Goal: Task Accomplishment & Management: Use online tool/utility

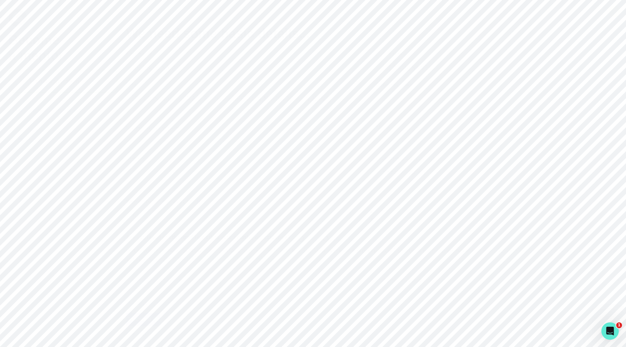
click at [440, 4] on div at bounding box center [376, 8] width 500 height 17
click at [612, 16] on button at bounding box center [614, 12] width 23 height 12
click at [585, 28] on button "Log out" at bounding box center [585, 30] width 80 height 13
type input "[PERSON_NAME][EMAIL_ADDRESS][DOMAIN_NAME]"
click at [444, 63] on div "Sign in with Google OR [PERSON_NAME][EMAIL_ADDRESS][DOMAIN_NAME] Email address …" at bounding box center [469, 173] width 313 height 347
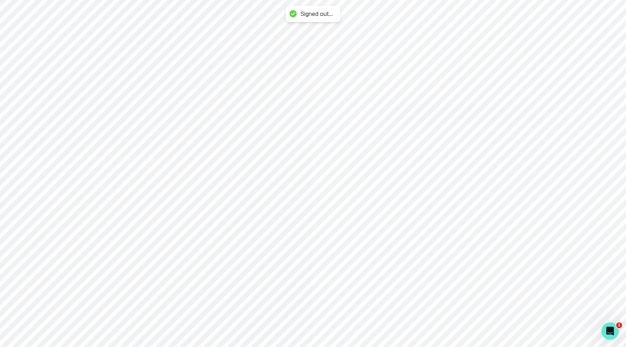
click at [457, 116] on p "Sign in with Google" at bounding box center [474, 114] width 53 height 9
click at [100, 104] on div "Home Students Finance Browse Mentors Guardian Guide Calendar Availability Help …" at bounding box center [313, 173] width 626 height 347
click at [49, 212] on button "Admin Data" at bounding box center [44, 206] width 89 height 14
click at [243, 76] on input "Search user by name or email" at bounding box center [358, 75] width 512 height 18
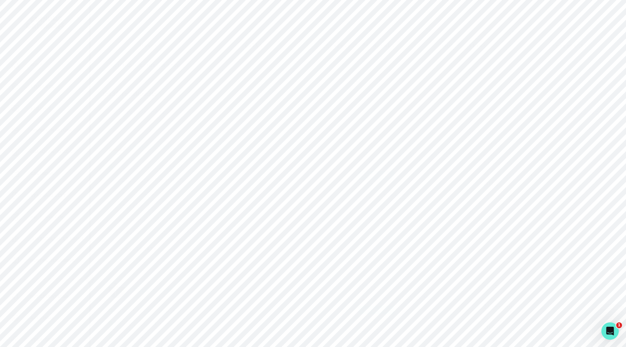
paste input "d032ac21-1312-4da3-94ad-a413d6617b9c"
type input "d032ac21-1312-4da3-94ad-a413d6617b9c"
click at [296, 78] on input "d032ac21-1312-4da3-94ad-a413d6617b9c" at bounding box center [358, 75] width 512 height 18
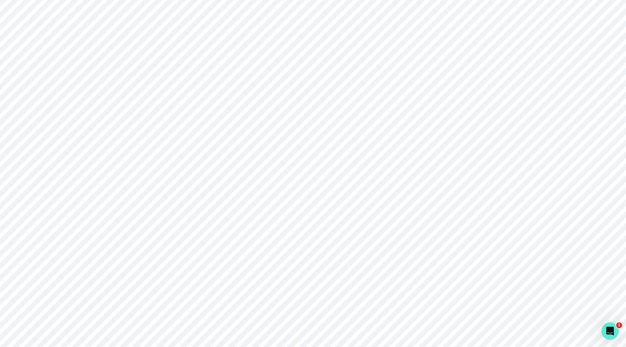
paste input "[PERSON_NAME][EMAIL_ADDRESS][DOMAIN_NAME]"
type input "[PERSON_NAME][EMAIL_ADDRESS][DOMAIN_NAME]"
click at [149, 254] on button "Impersonate" at bounding box center [137, 247] width 58 height 15
click at [167, 317] on button "Impersonate" at bounding box center [166, 321] width 47 height 14
